Goal: Task Accomplishment & Management: Manage account settings

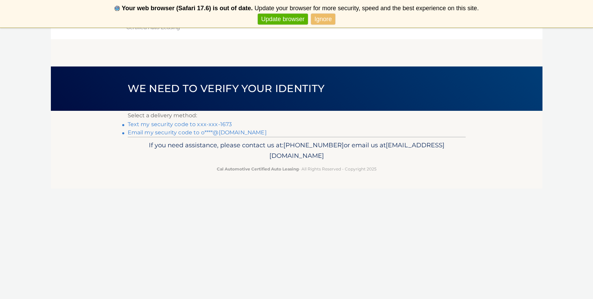
click at [184, 123] on link "Text my security code to xxx-xxx-1673" at bounding box center [180, 124] width 104 height 6
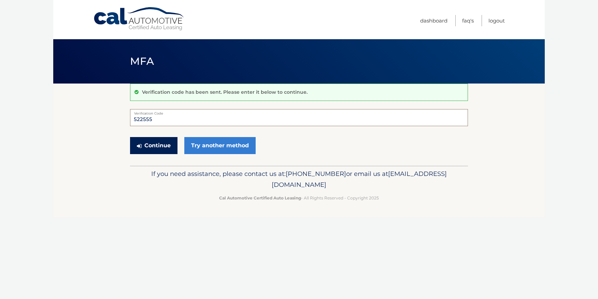
type input "522555"
drag, startPoint x: 157, startPoint y: 146, endPoint x: 153, endPoint y: 150, distance: 6.8
click at [157, 146] on button "Continue" at bounding box center [153, 145] width 47 height 17
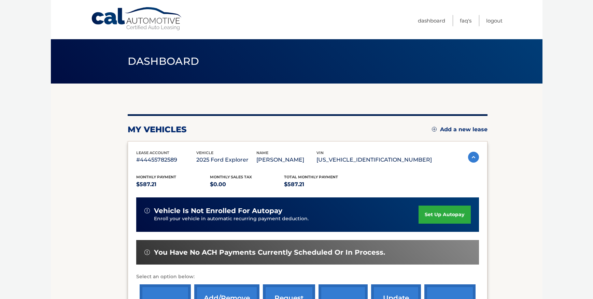
scroll to position [51, 0]
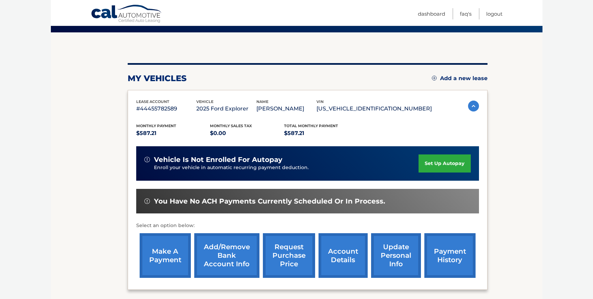
click at [168, 255] on link "make a payment" at bounding box center [165, 255] width 51 height 45
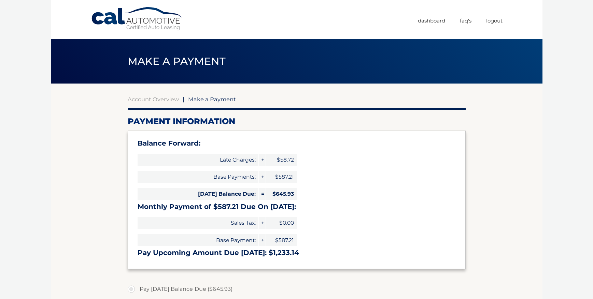
select select "NjMyZGNkYWItZjE3OC00YTg3LTlkYmMtN2Y4NDY1NWMyZDJk"
click at [158, 100] on link "Account Overview" at bounding box center [153, 99] width 51 height 7
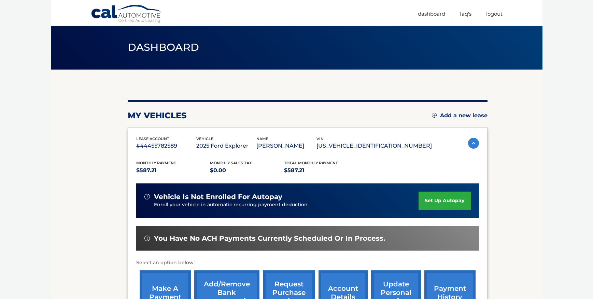
scroll to position [113, 0]
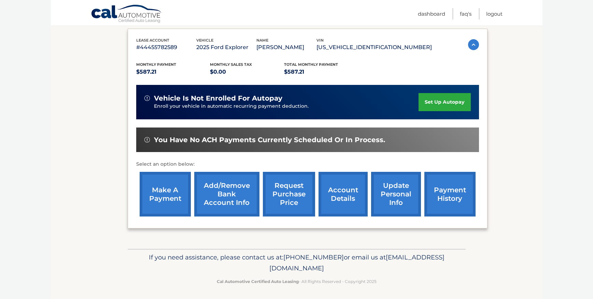
click at [446, 191] on link "payment history" at bounding box center [449, 194] width 51 height 45
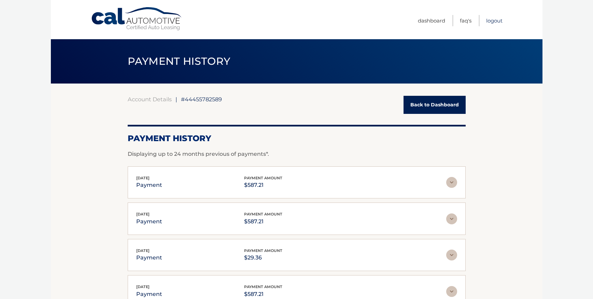
click at [492, 22] on link "Logout" at bounding box center [494, 20] width 16 height 11
